Goal: Information Seeking & Learning: Learn about a topic

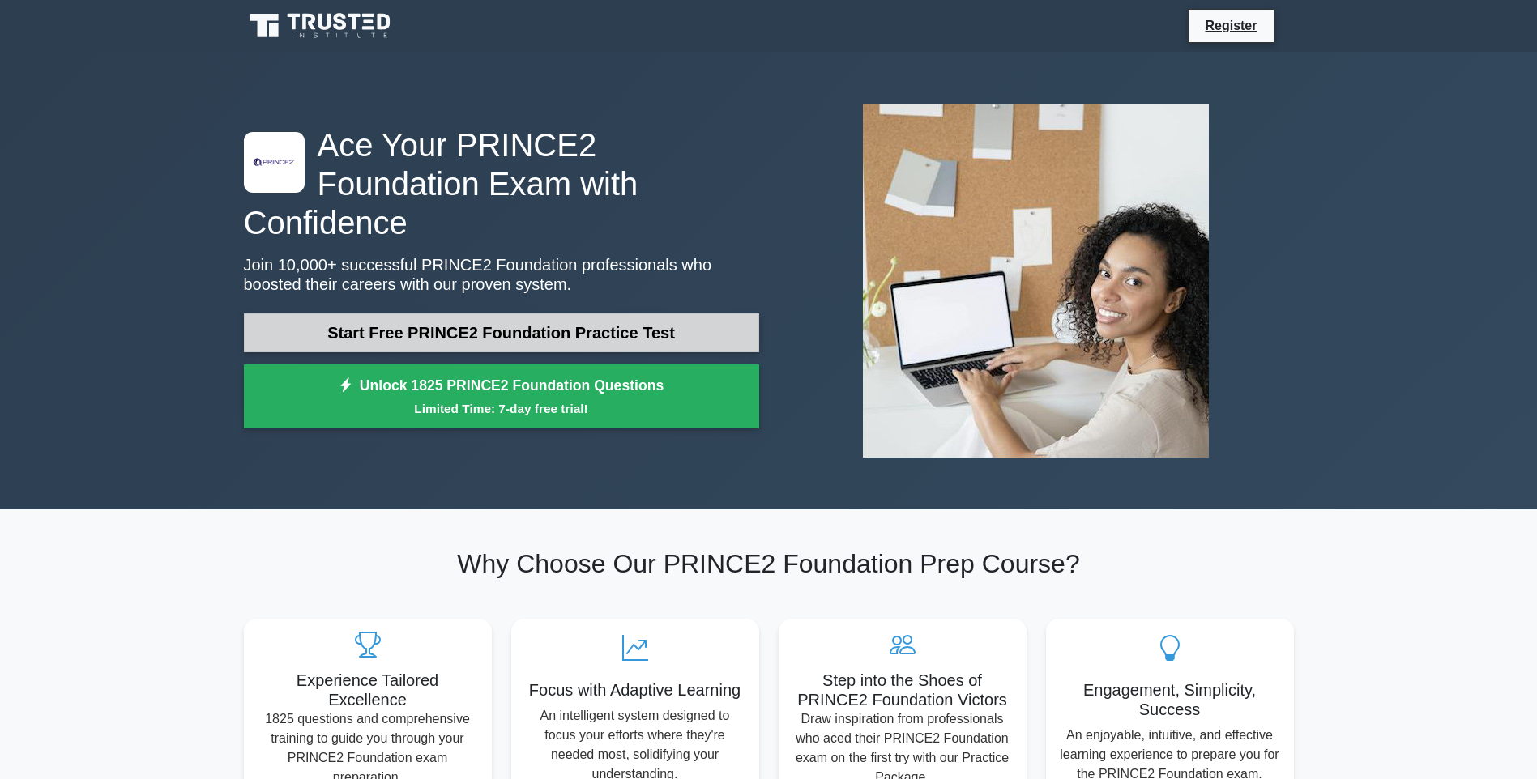
click at [688, 314] on link "Start Free PRINCE2 Foundation Practice Test" at bounding box center [501, 333] width 515 height 39
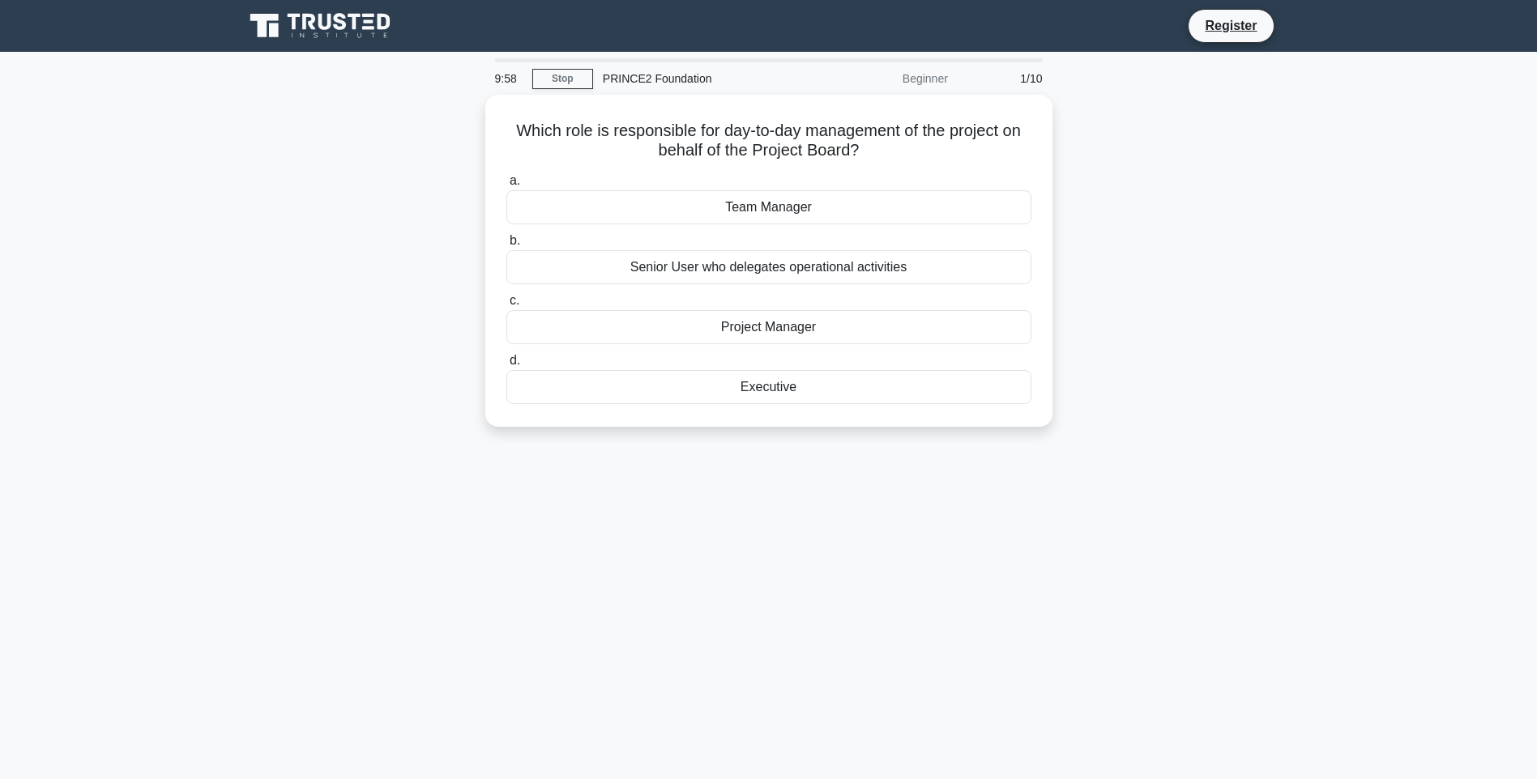
click at [1163, 274] on div "Which role is responsible for day-to-day management of the project on behalf of…" at bounding box center [769, 271] width 1070 height 352
click at [757, 195] on div "Team Manager" at bounding box center [768, 203] width 525 height 34
click at [506, 182] on input "a. Team Manager" at bounding box center [506, 177] width 0 height 11
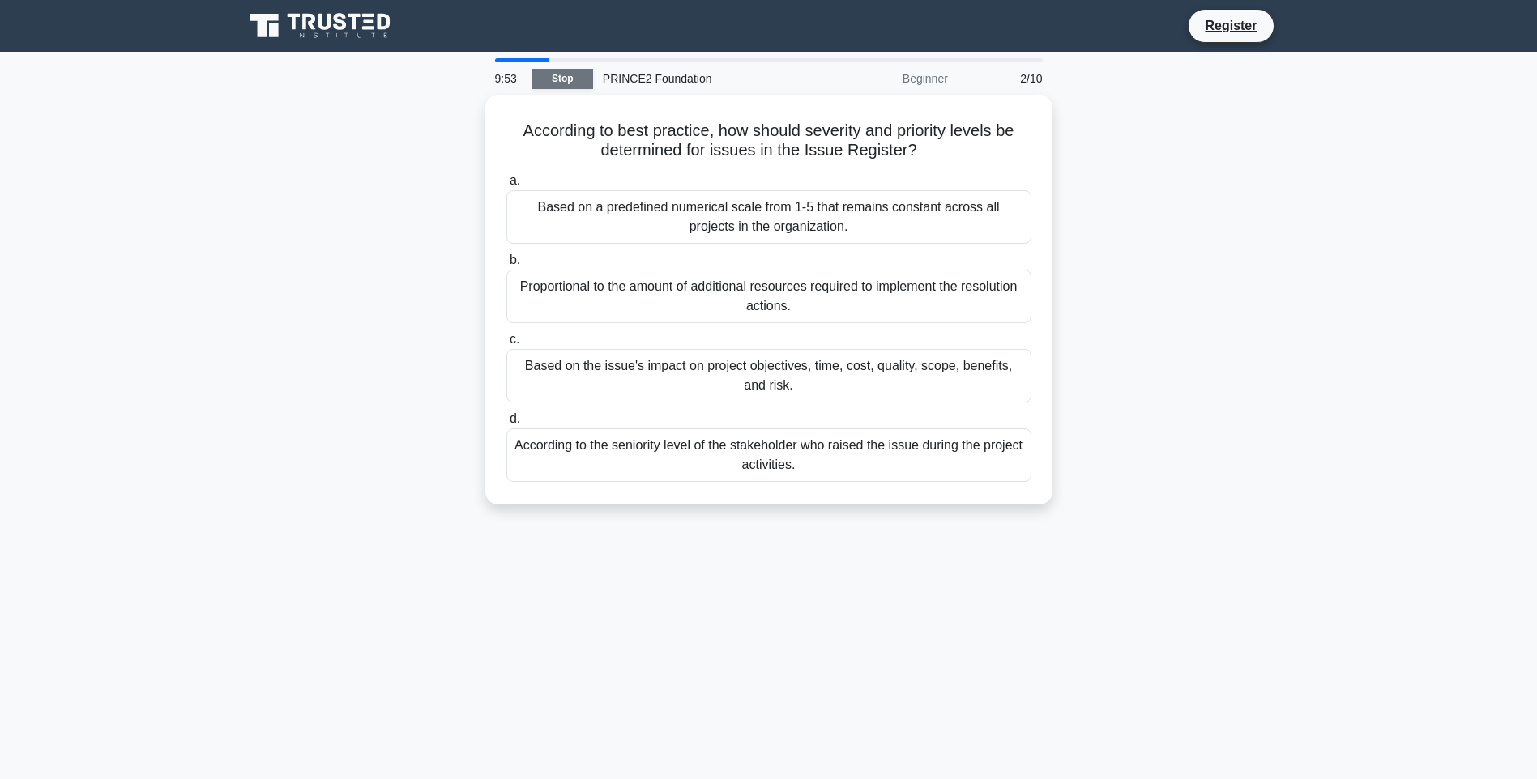
click at [588, 72] on link "Stop" at bounding box center [562, 79] width 61 height 20
